Goal: Information Seeking & Learning: Learn about a topic

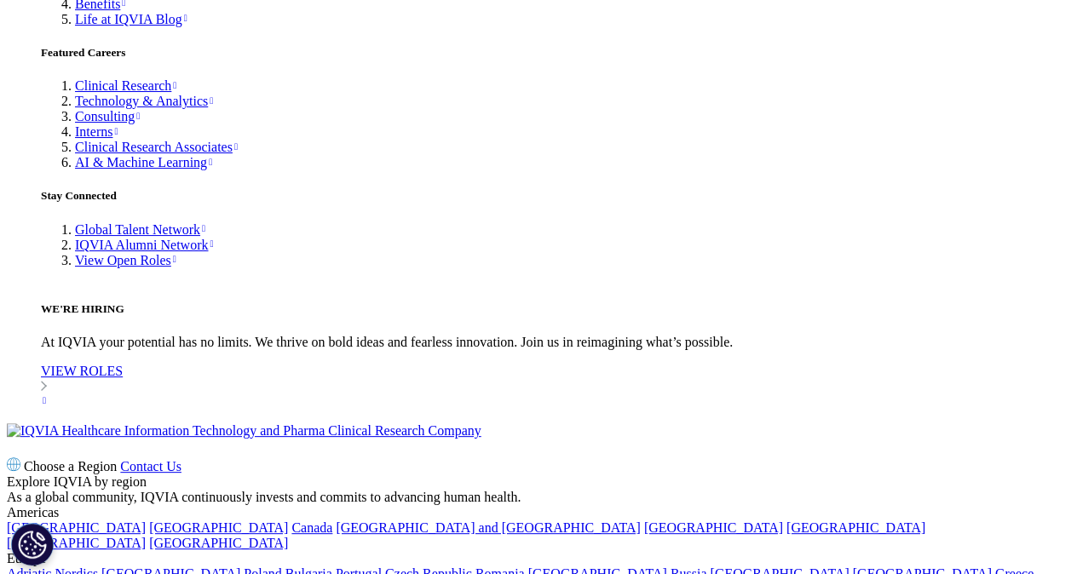
scroll to position [4943, 0]
